Goal: Find contact information: Find contact information

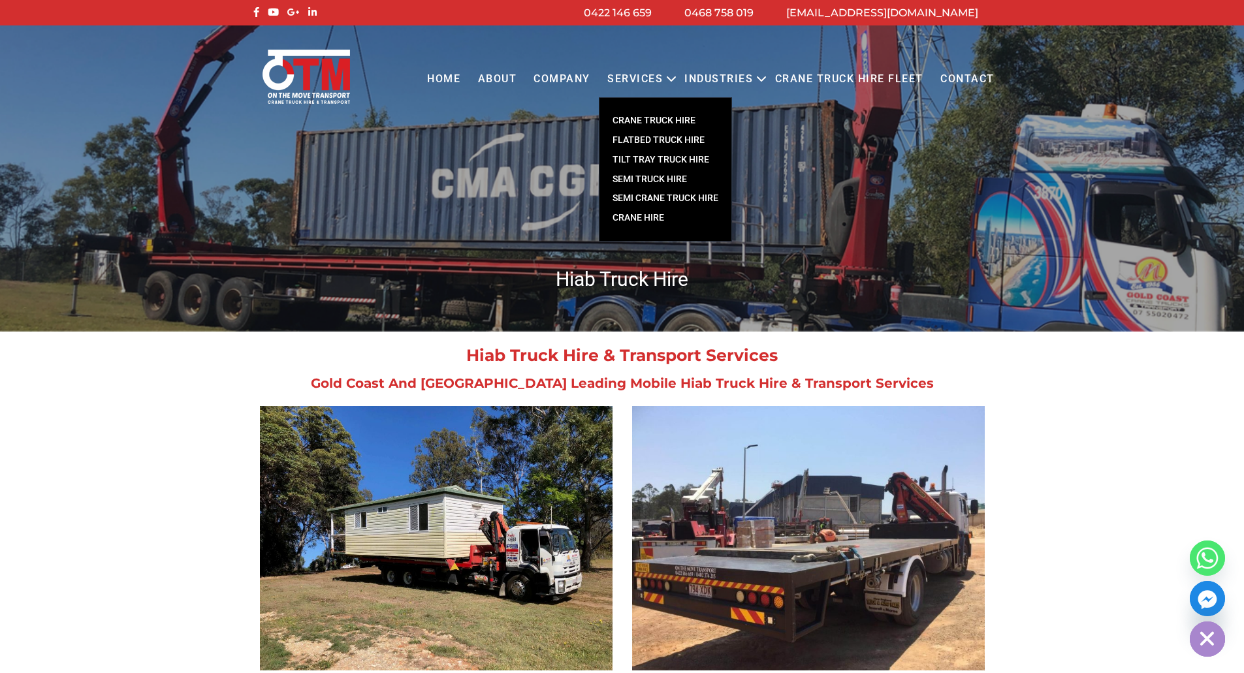
click at [624, 114] on link "CRANE TRUCK HIRE" at bounding box center [666, 121] width 132 height 20
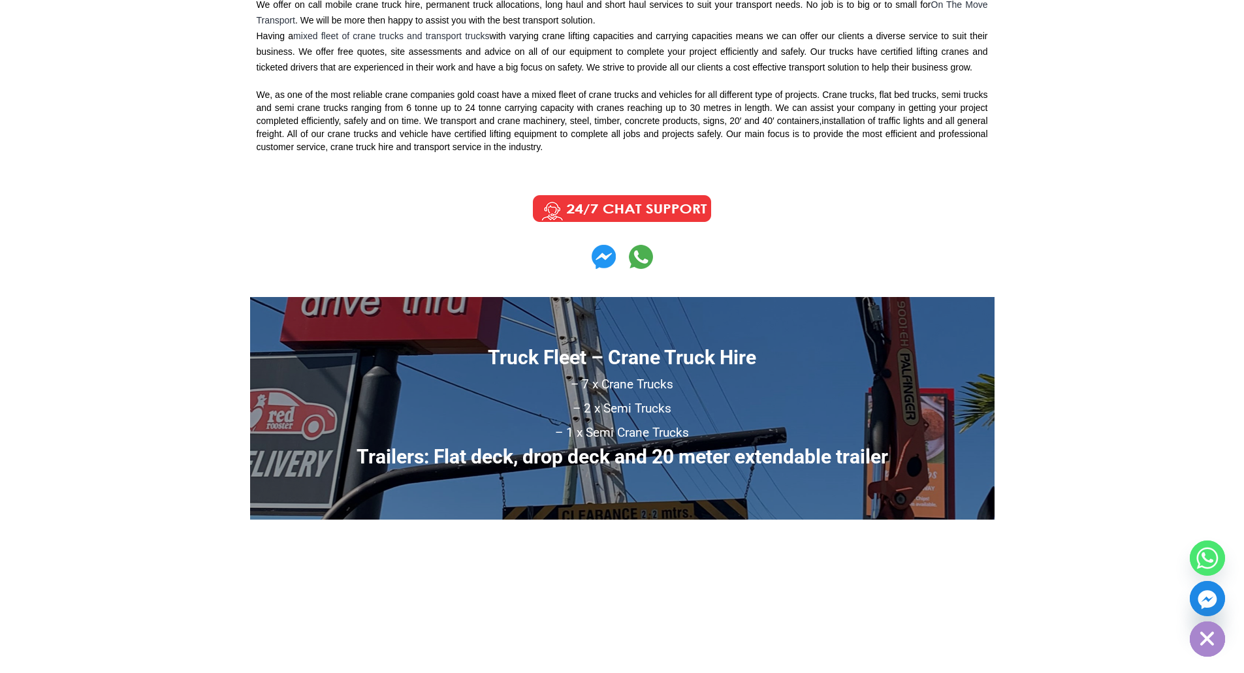
scroll to position [718, 0]
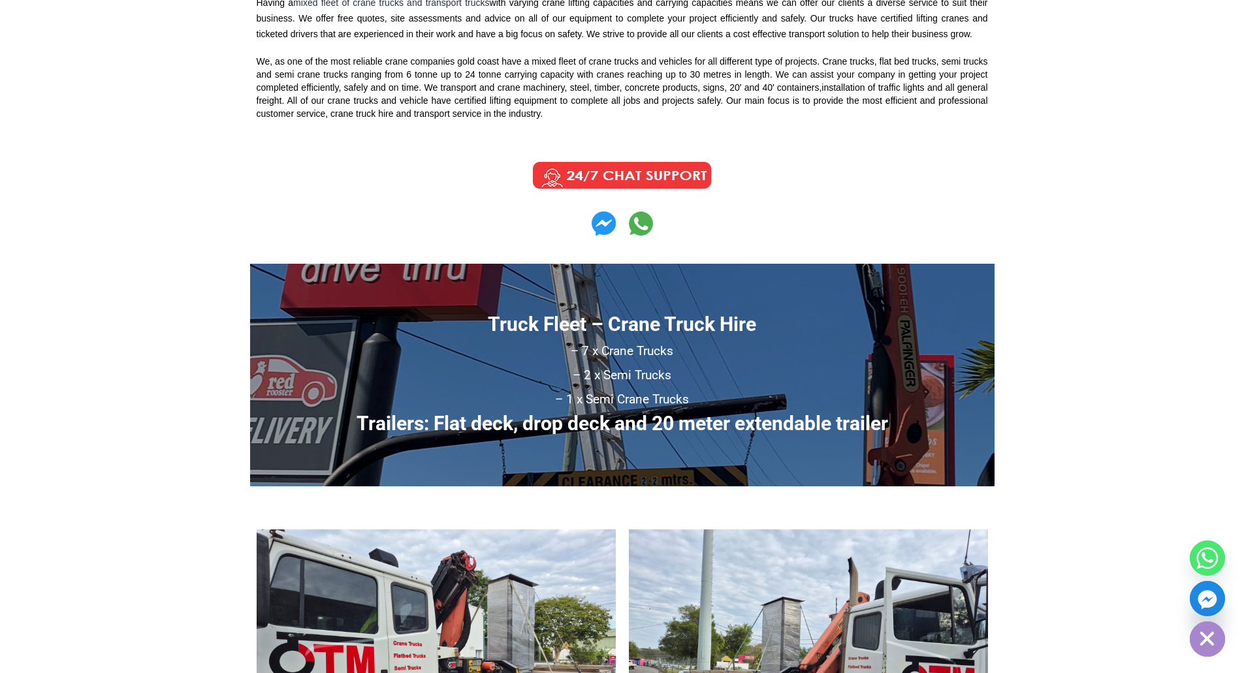
click at [626, 161] on img at bounding box center [622, 175] width 197 height 33
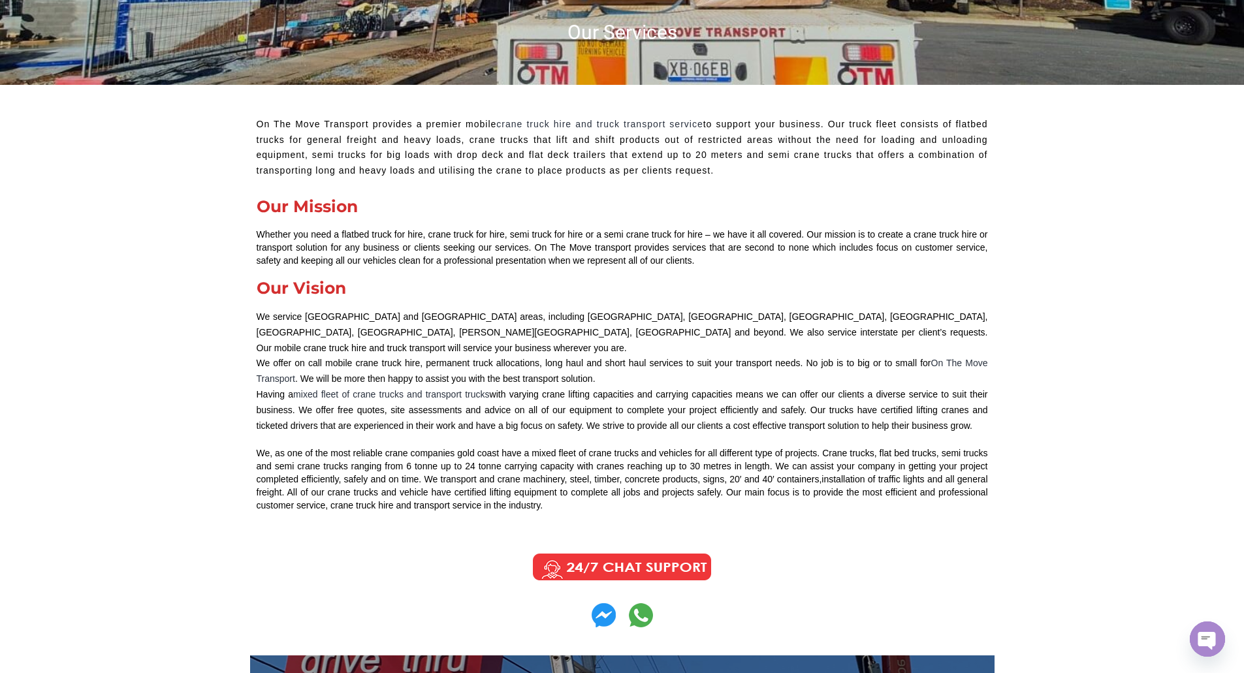
scroll to position [0, 0]
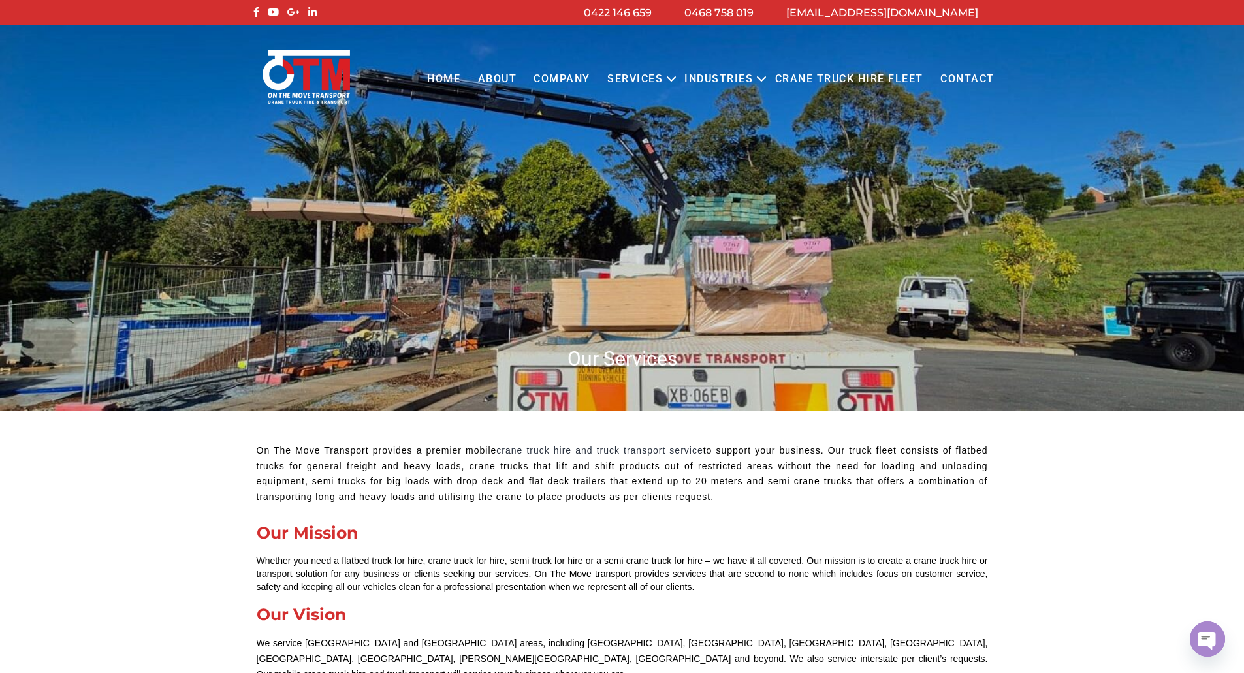
click at [953, 80] on link "Contact" at bounding box center [967, 79] width 71 height 36
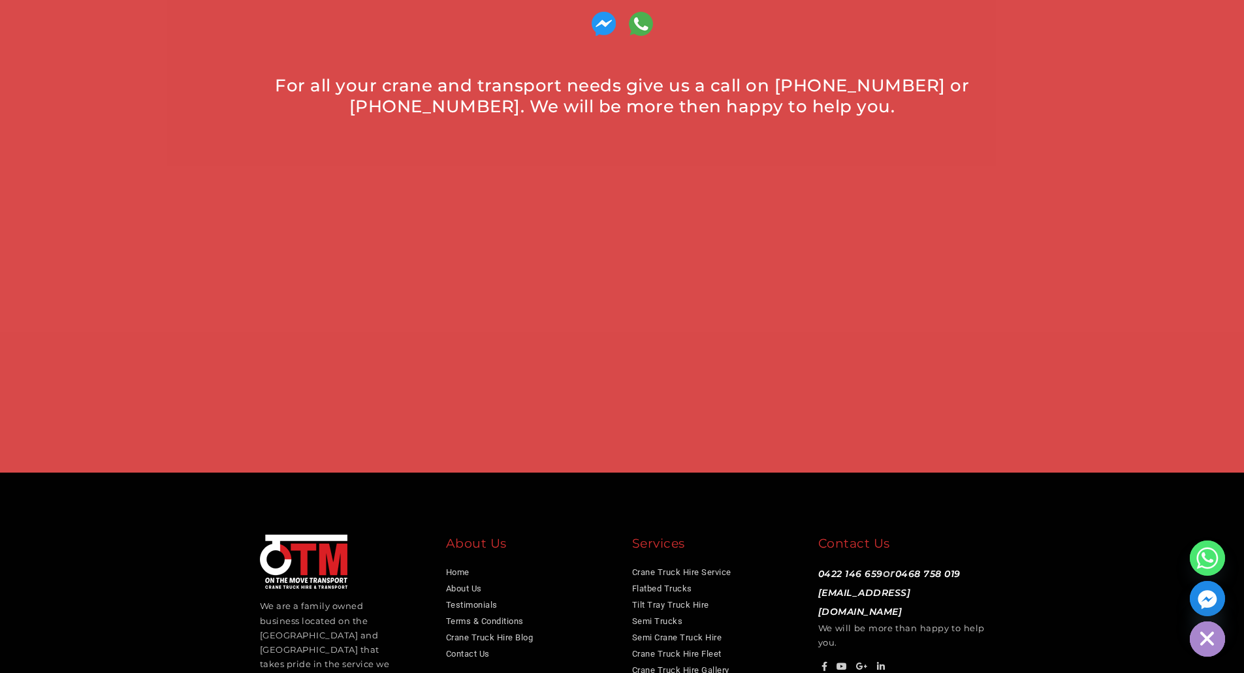
scroll to position [914, 0]
